Goal: Task Accomplishment & Management: Use online tool/utility

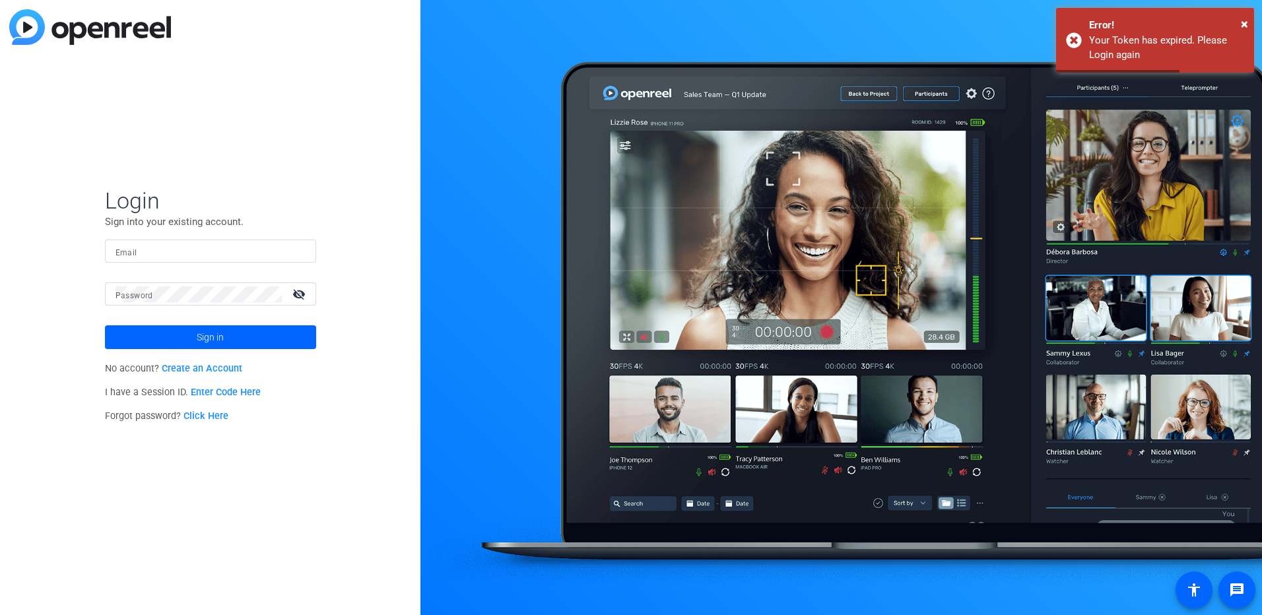
click at [239, 246] on input "Email" at bounding box center [211, 252] width 190 height 16
type input "[EMAIL_ADDRESS][PERSON_NAME][DOMAIN_NAME]"
click at [105, 325] on button "Sign in" at bounding box center [210, 337] width 211 height 24
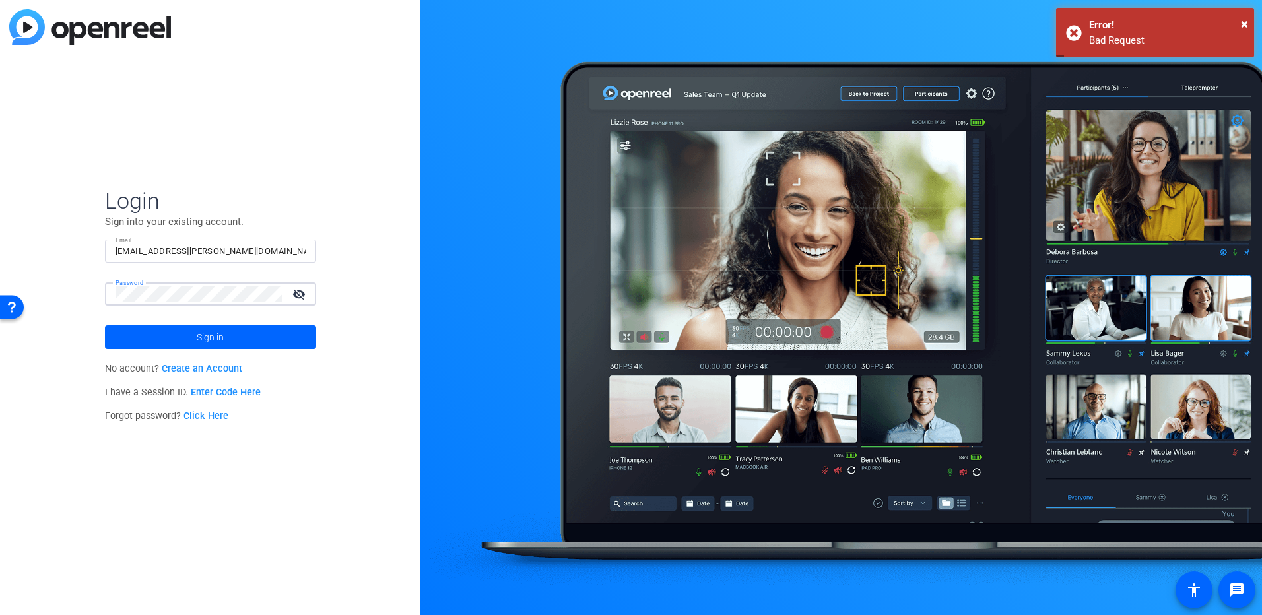
click at [105, 325] on button "Sign in" at bounding box center [210, 337] width 211 height 24
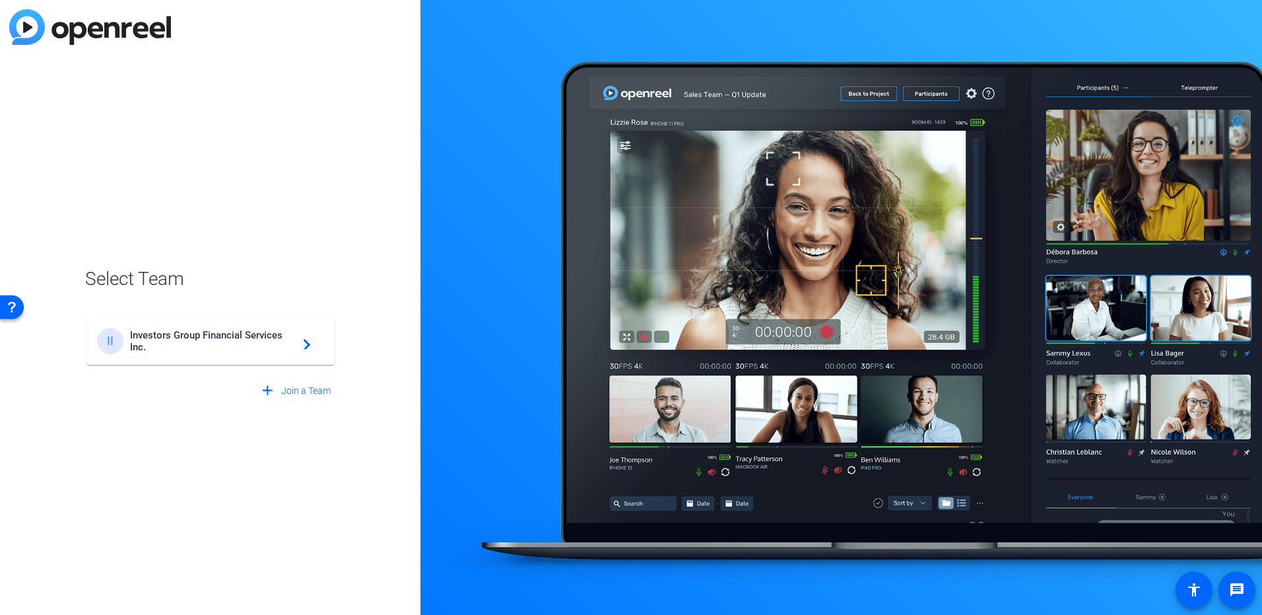
click at [214, 316] on div "II Investors Group Financial Services Inc. navigate_next" at bounding box center [210, 334] width 251 height 63
drag, startPoint x: 214, startPoint y: 316, endPoint x: 218, endPoint y: 323, distance: 7.7
click at [218, 323] on mat-card-content "II Investors Group Financial Services Inc. navigate_next" at bounding box center [210, 342] width 248 height 48
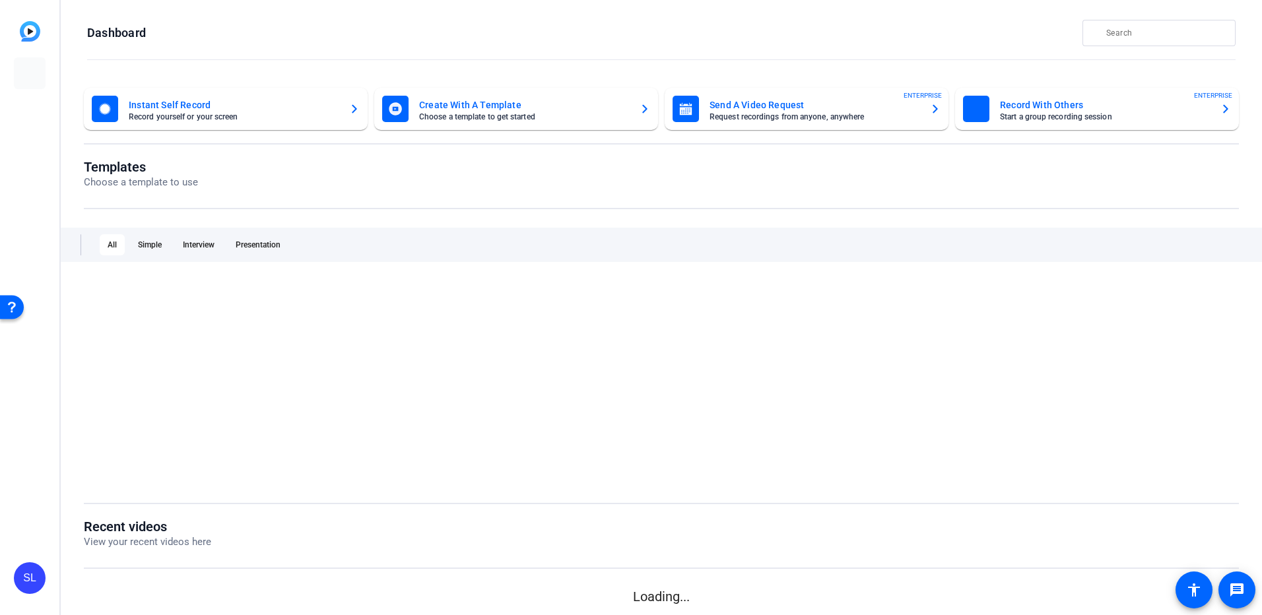
click at [228, 338] on div at bounding box center [661, 382] width 1155 height 205
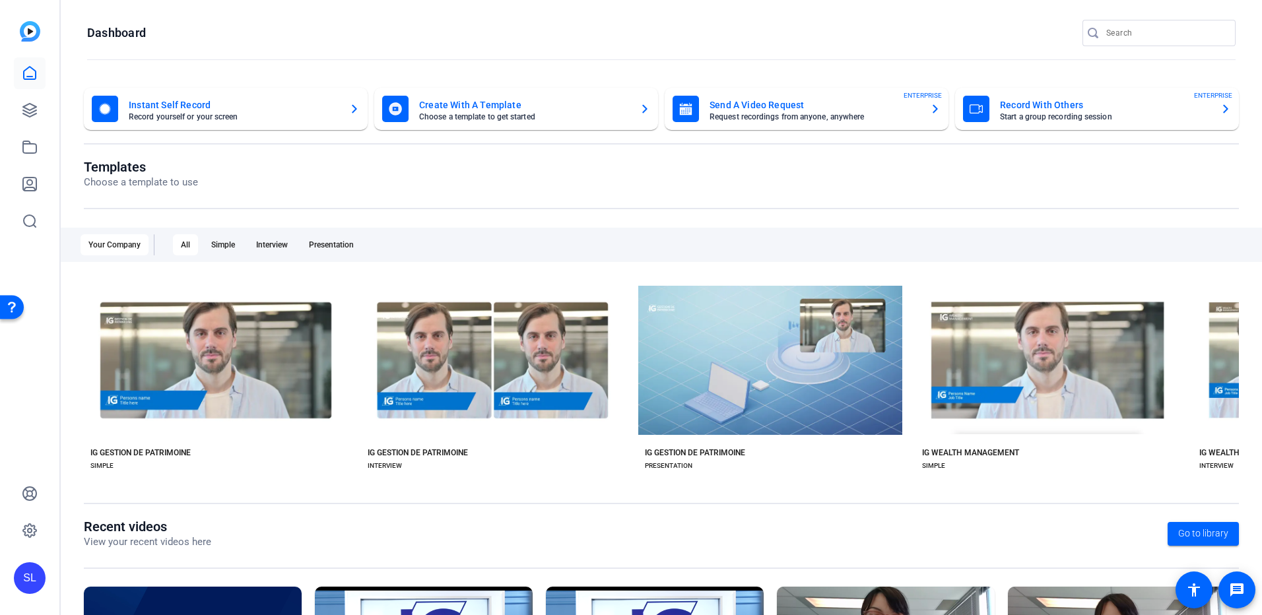
click at [406, 501] on div "Templates Choose a template to use Your Company All Simple Interview Presentati…" at bounding box center [661, 339] width 1155 height 360
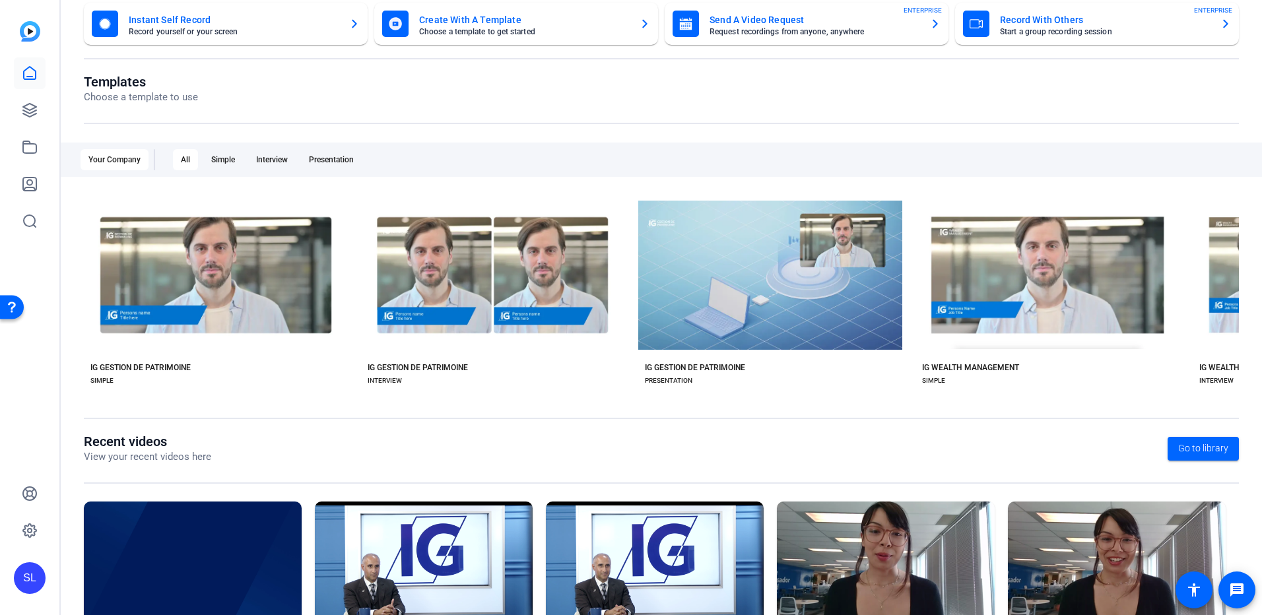
scroll to position [164, 0]
